Goal: Navigation & Orientation: Find specific page/section

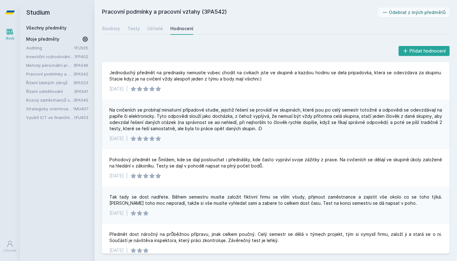
click at [53, 74] on link "Pracovní podmínky a pracovní vztahy" at bounding box center [49, 74] width 47 height 6
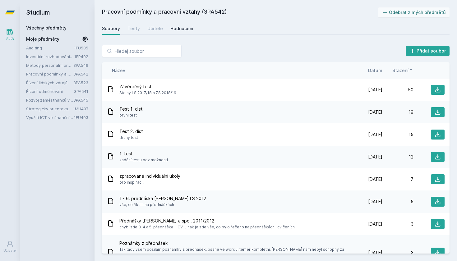
click at [181, 27] on div "Hodnocení" at bounding box center [181, 29] width 23 height 6
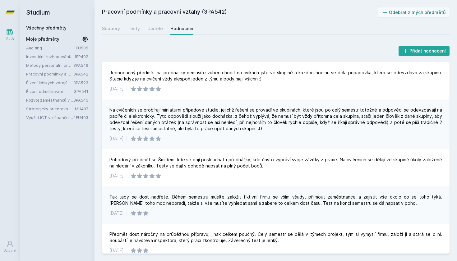
click at [47, 64] on link "Metody personální práce" at bounding box center [49, 65] width 47 height 6
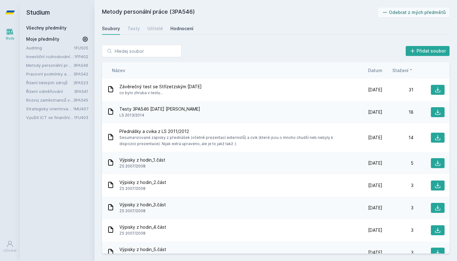
click at [186, 26] on div "Hodnocení" at bounding box center [181, 29] width 23 height 6
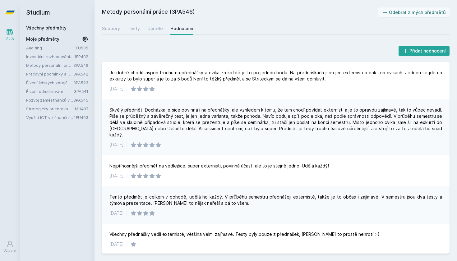
click at [51, 57] on link "Investiční rozhodování a dlouhodobé financování" at bounding box center [50, 56] width 48 height 6
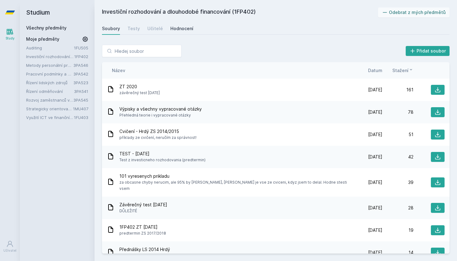
click at [182, 27] on div "Hodnocení" at bounding box center [181, 29] width 23 height 6
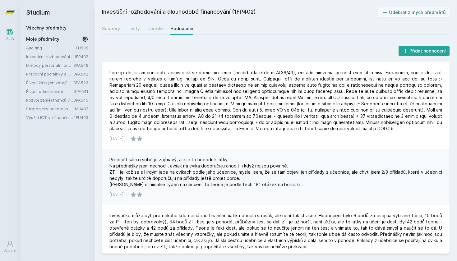
click at [84, 40] on icon at bounding box center [85, 39] width 6 height 6
click at [84, 40] on icon at bounding box center [85, 39] width 9 height 9
click at [49, 26] on link "Všechny předměty" at bounding box center [46, 27] width 40 height 5
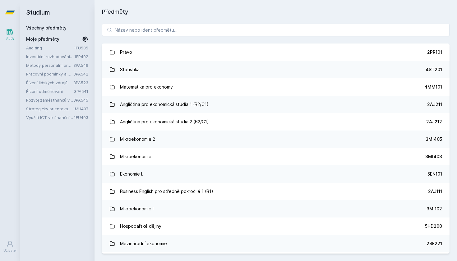
click at [47, 40] on span "Moje předměty" at bounding box center [42, 39] width 33 height 6
click at [40, 73] on link "Pracovní podmínky a pracovní vztahy" at bounding box center [49, 74] width 47 height 6
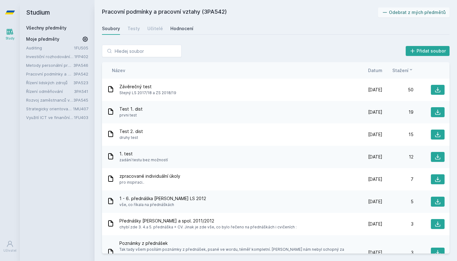
click at [175, 29] on div "Hodnocení" at bounding box center [181, 29] width 23 height 6
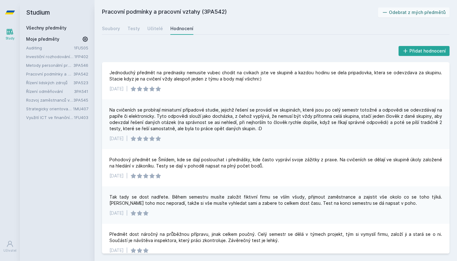
click at [58, 117] on link "Využití ICT ve finančním účetnictví" at bounding box center [50, 117] width 48 height 6
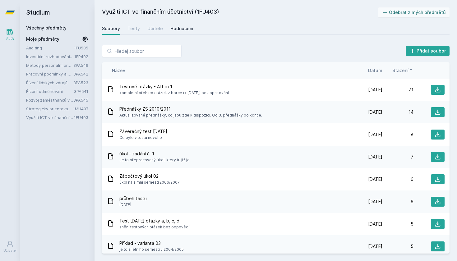
click at [181, 28] on div "Hodnocení" at bounding box center [181, 29] width 23 height 6
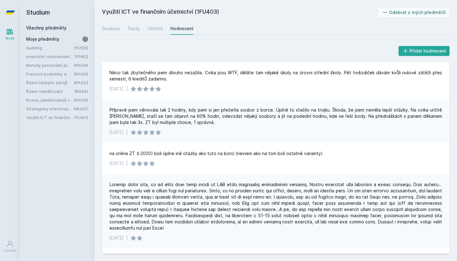
click at [42, 47] on link "Auditing" at bounding box center [50, 48] width 48 height 6
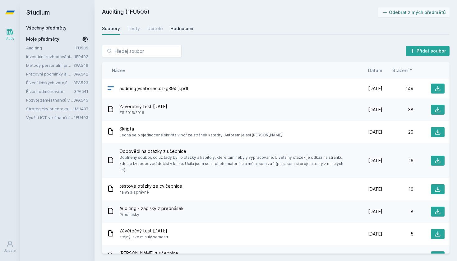
click at [175, 28] on div "Hodnocení" at bounding box center [181, 29] width 23 height 6
